Goal: Information Seeking & Learning: Stay updated

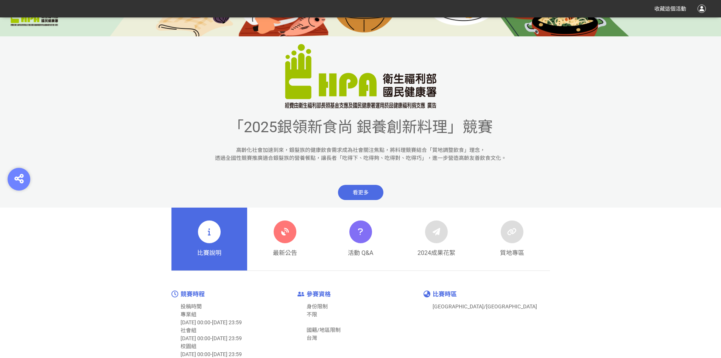
scroll to position [227, 0]
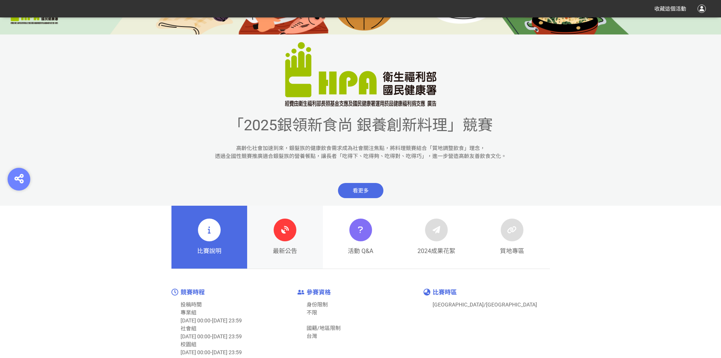
click at [284, 239] on div at bounding box center [285, 229] width 23 height 23
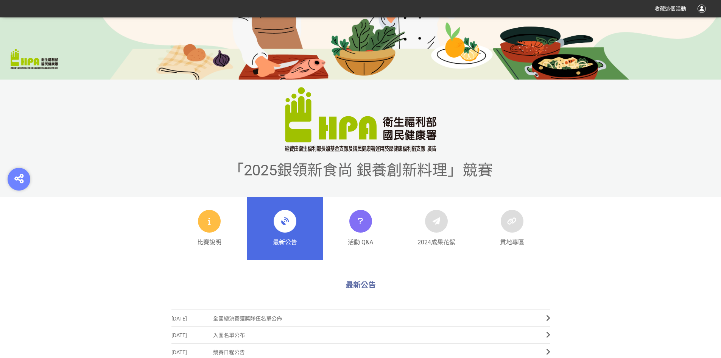
scroll to position [265, 0]
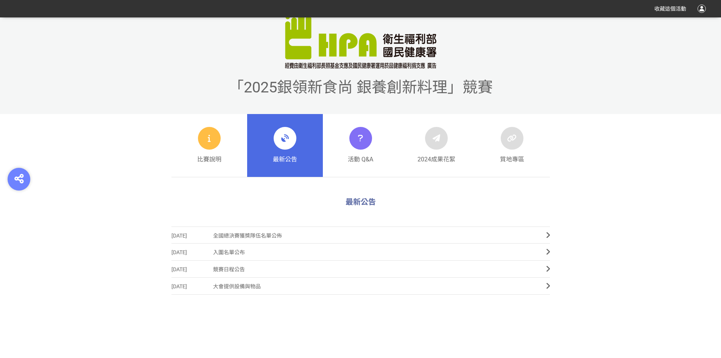
click at [296, 235] on span "全國總決賽獲獎隊伍名單公佈" at bounding box center [374, 235] width 322 height 17
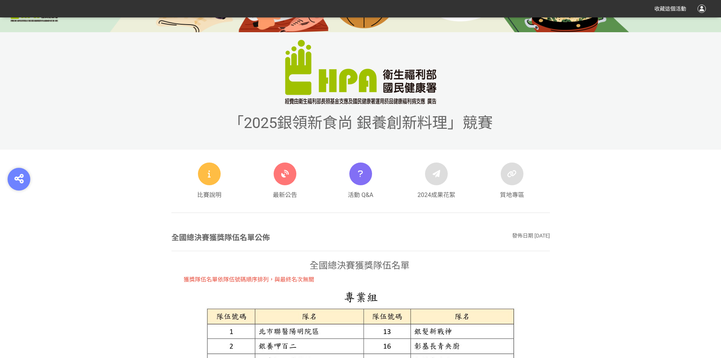
scroll to position [227, 0]
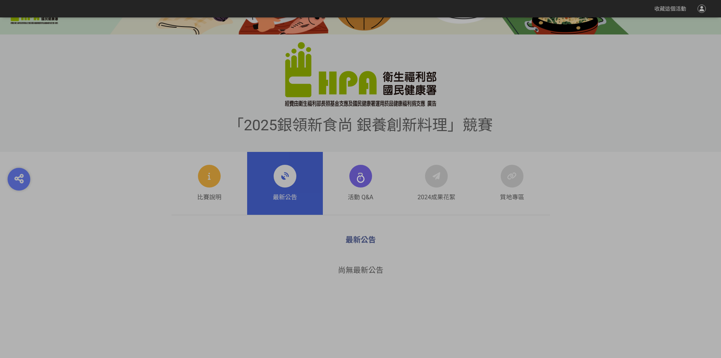
scroll to position [265, 0]
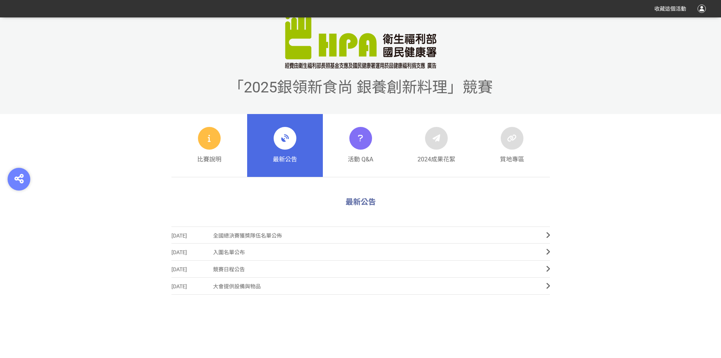
click at [234, 270] on span "競賽日程公告" at bounding box center [374, 269] width 322 height 17
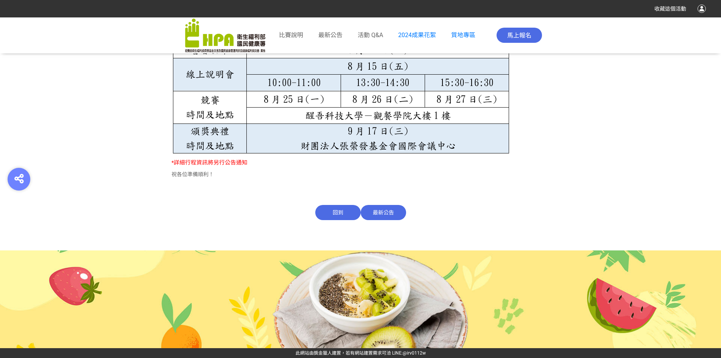
scroll to position [371, 0]
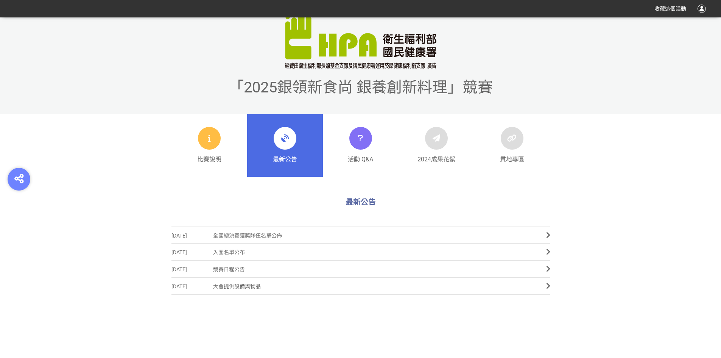
click at [233, 251] on span "入圍名單公布" at bounding box center [374, 252] width 322 height 17
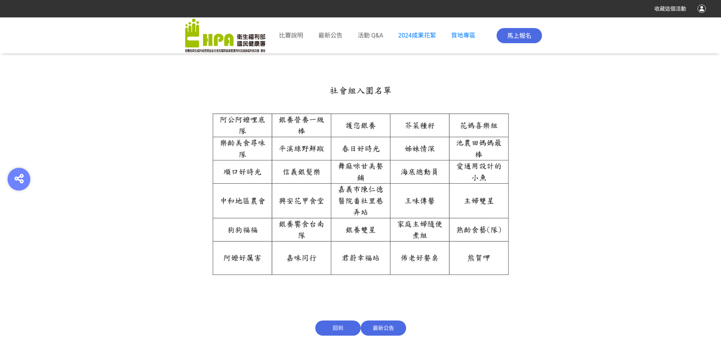
scroll to position [757, 0]
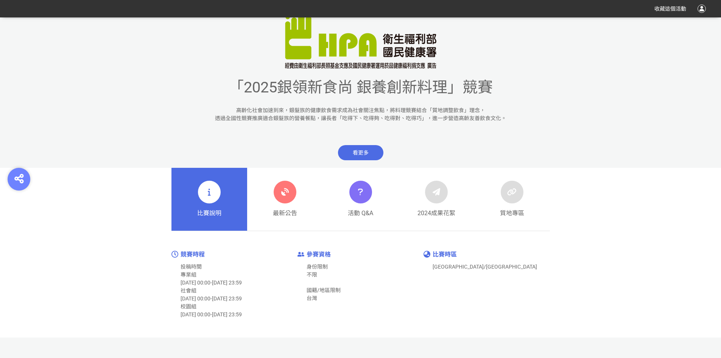
scroll to position [227, 0]
